Goal: Task Accomplishment & Management: Use online tool/utility

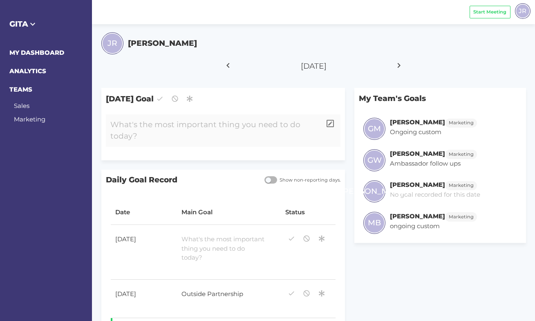
click at [197, 125] on div at bounding box center [213, 130] width 215 height 32
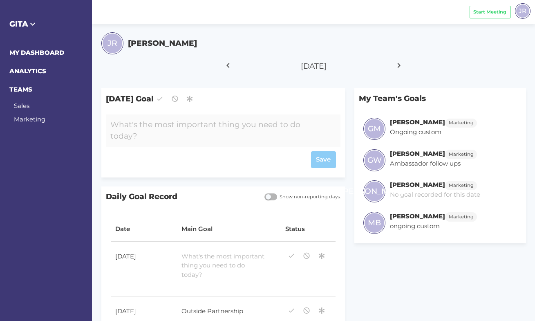
click at [249, 132] on div at bounding box center [213, 130] width 215 height 32
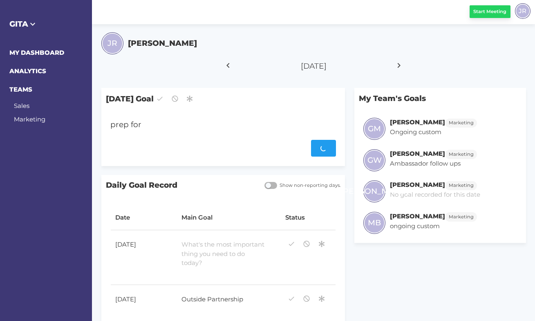
click at [504, 12] on span "Start Meeting" at bounding box center [489, 11] width 33 height 7
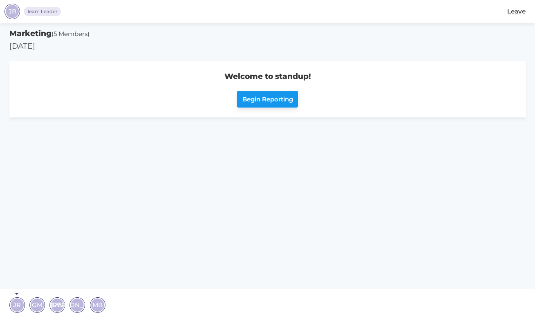
click at [268, 96] on span "Begin Reporting" at bounding box center [267, 99] width 51 height 9
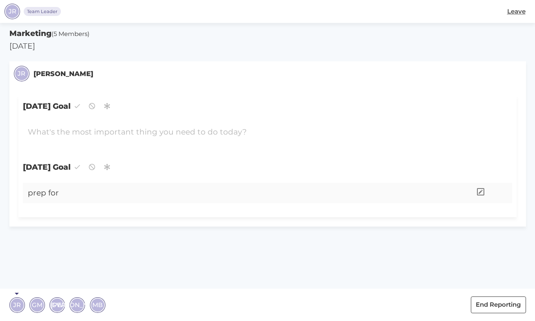
click at [69, 194] on div "prep for" at bounding box center [247, 193] width 448 height 21
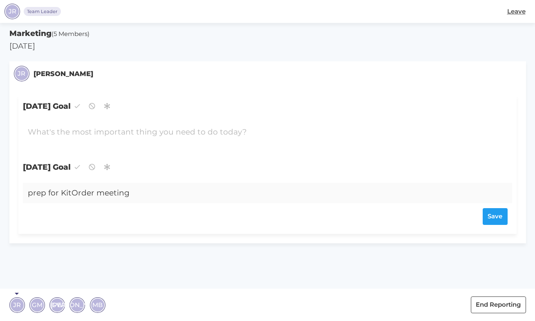
click at [34, 310] on div "GM" at bounding box center [37, 304] width 13 height 13
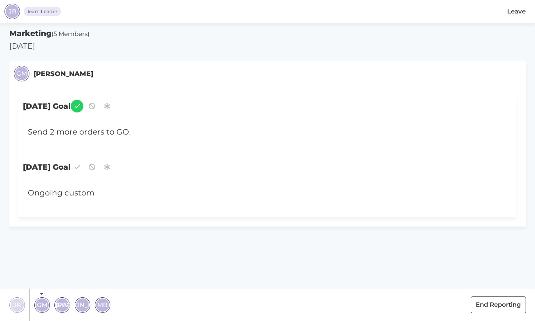
click at [63, 304] on span "GW" at bounding box center [62, 304] width 12 height 9
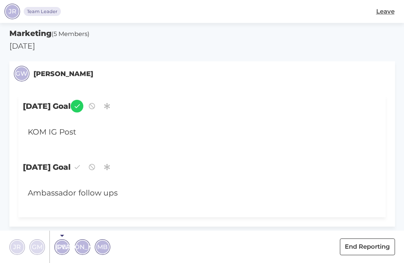
click at [86, 247] on div "[PERSON_NAME]" at bounding box center [82, 246] width 13 height 13
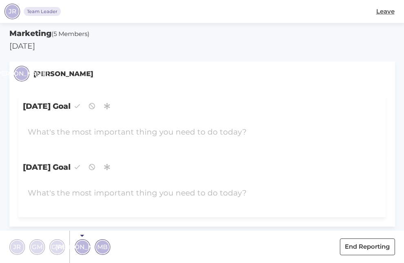
click at [103, 247] on span "MB" at bounding box center [102, 246] width 10 height 9
